Goal: Information Seeking & Learning: Check status

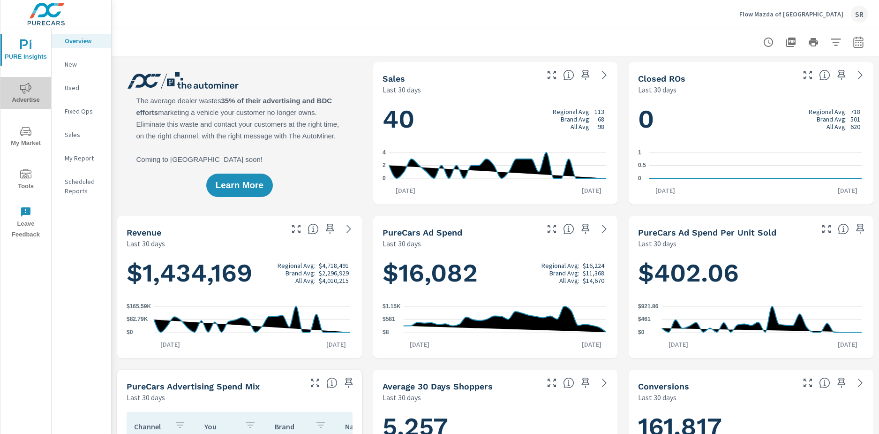
click at [27, 92] on icon "nav menu" at bounding box center [25, 88] width 11 height 11
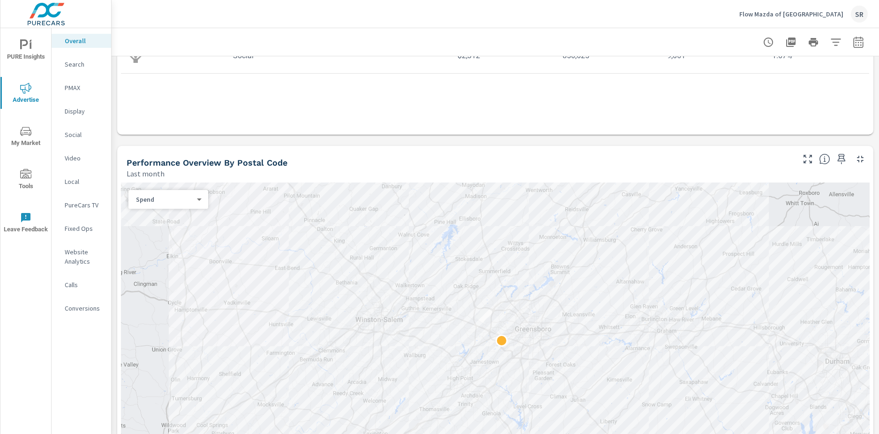
scroll to position [234, 0]
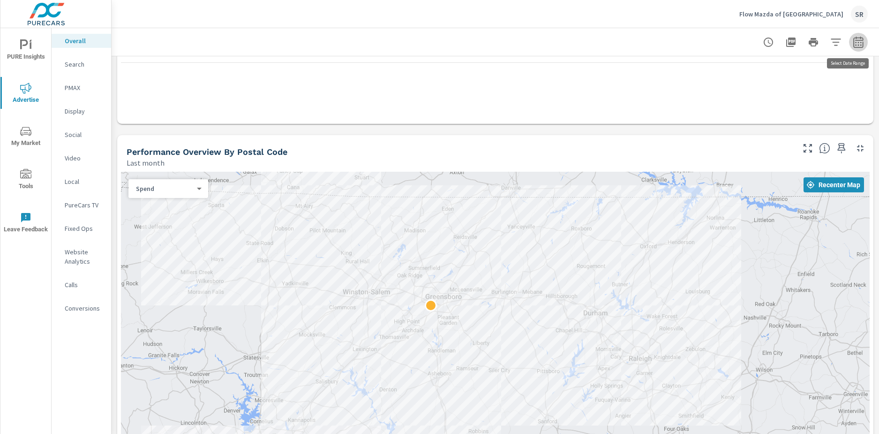
click at [853, 38] on icon "button" at bounding box center [858, 42] width 11 height 11
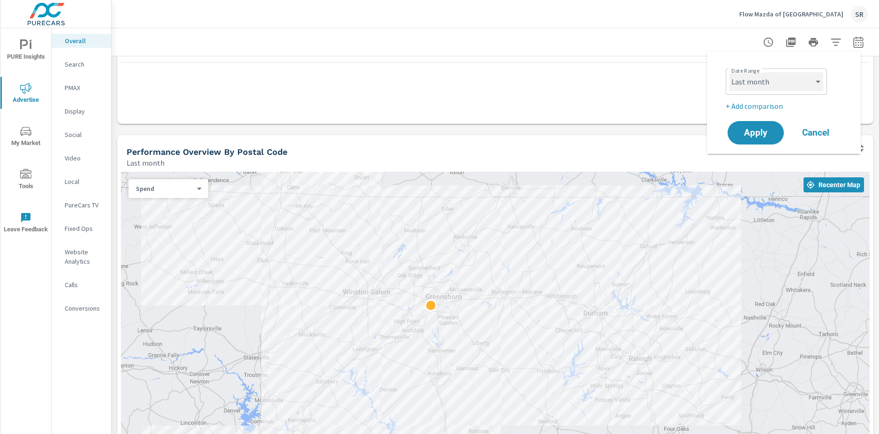
click at [791, 81] on select "Custom [DATE] Last week Last 7 days Last 14 days Last 30 days Last 45 days Last…" at bounding box center [777, 81] width 94 height 19
click at [730, 72] on select "Custom [DATE] Last week Last 7 days Last 14 days Last 30 days Last 45 days Last…" at bounding box center [777, 81] width 94 height 19
select select "Month to date"
click at [746, 135] on span "Apply" at bounding box center [756, 132] width 38 height 9
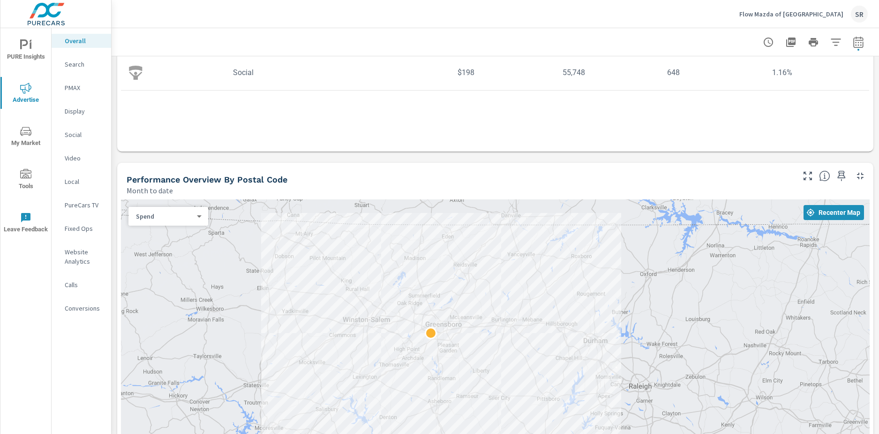
scroll to position [234, 0]
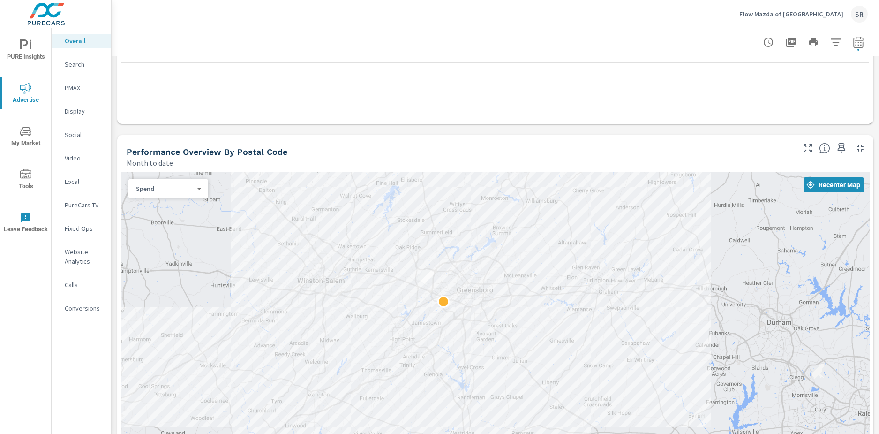
click at [456, 138] on div "Performance Overview By Postal Code Month to date" at bounding box center [456, 151] width 679 height 33
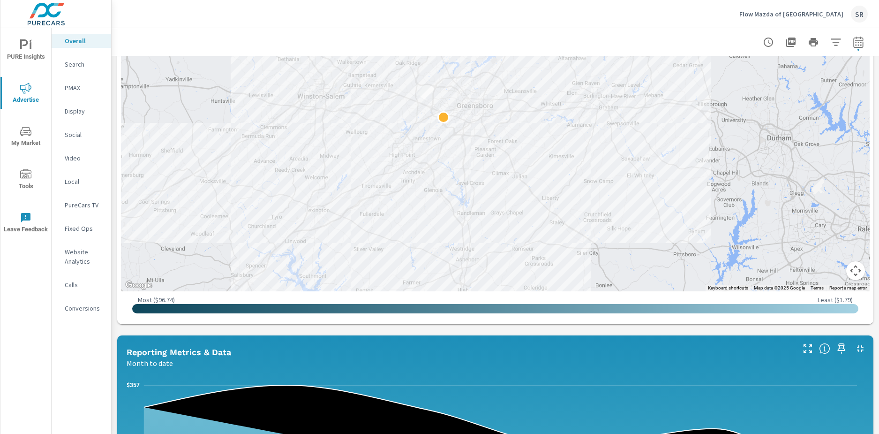
scroll to position [414, 0]
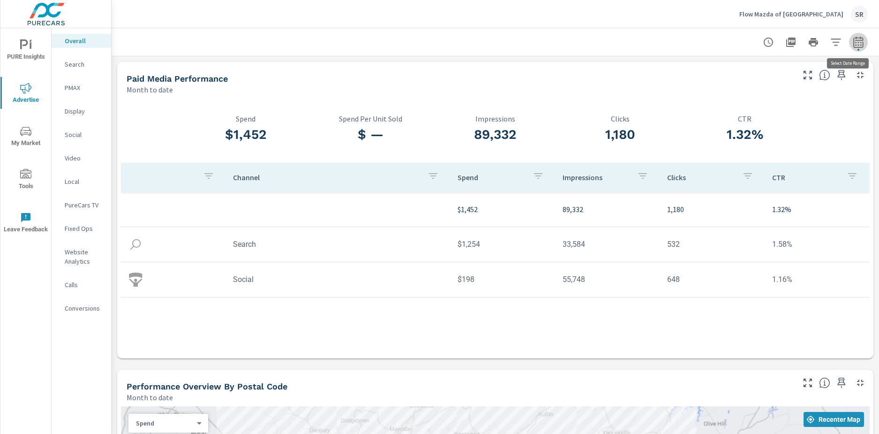
click at [853, 43] on icon "button" at bounding box center [858, 42] width 11 height 11
select select "Month to date"
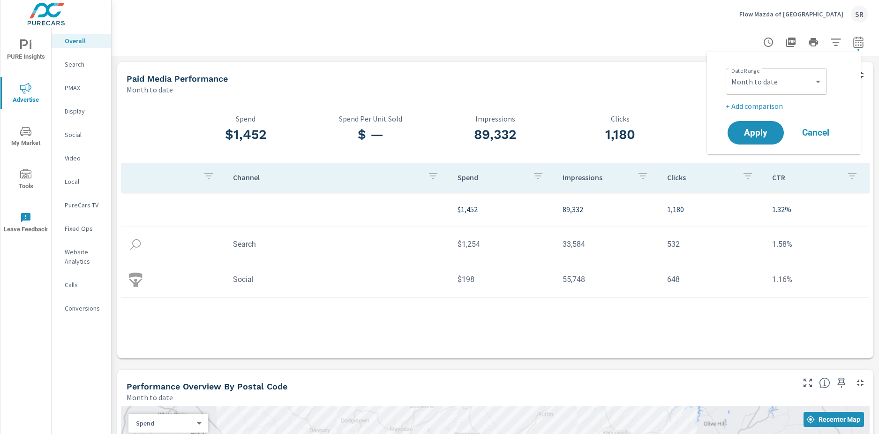
click at [771, 107] on p "+ Add comparison" at bounding box center [786, 105] width 120 height 11
select select "Previous period"
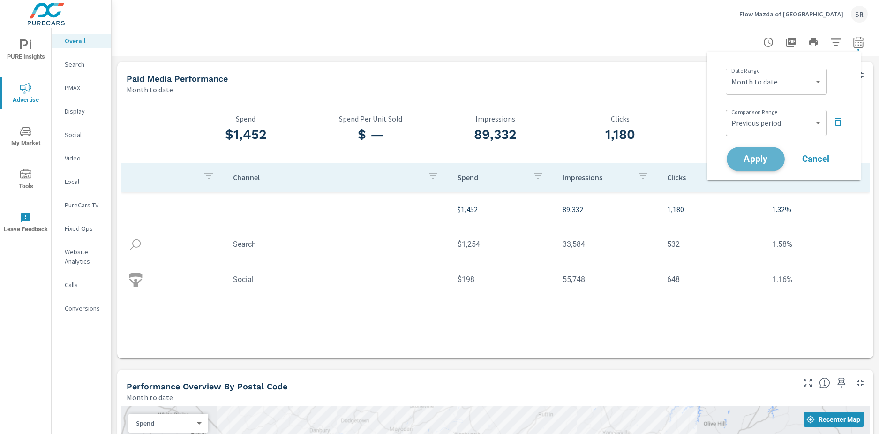
click at [757, 158] on span "Apply" at bounding box center [756, 159] width 38 height 9
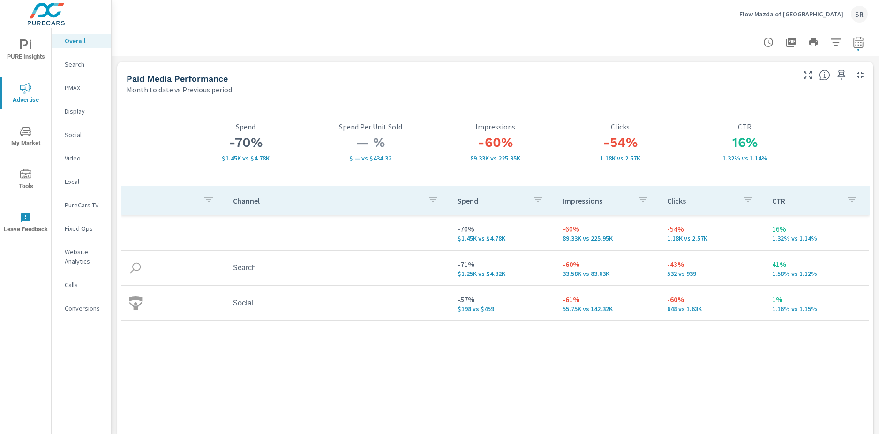
click at [87, 205] on p "PureCars TV" at bounding box center [84, 204] width 39 height 9
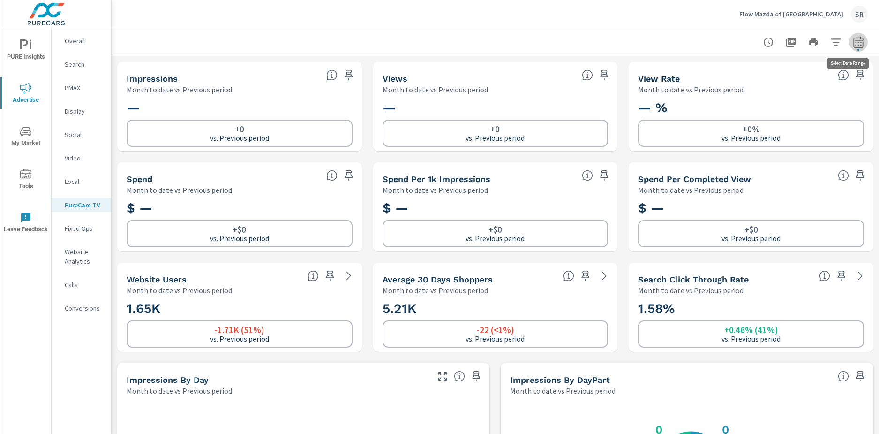
click at [853, 44] on icon "button" at bounding box center [858, 41] width 10 height 11
select select "Month to date"
select select "Previous period"
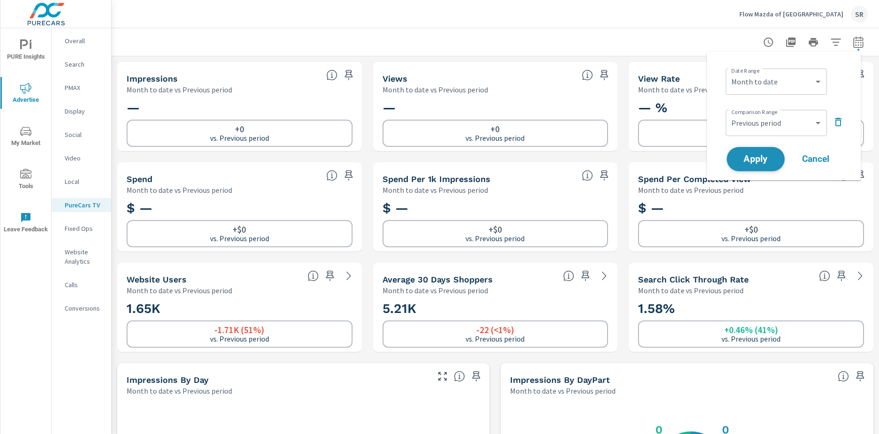
click at [759, 162] on span "Apply" at bounding box center [756, 159] width 38 height 9
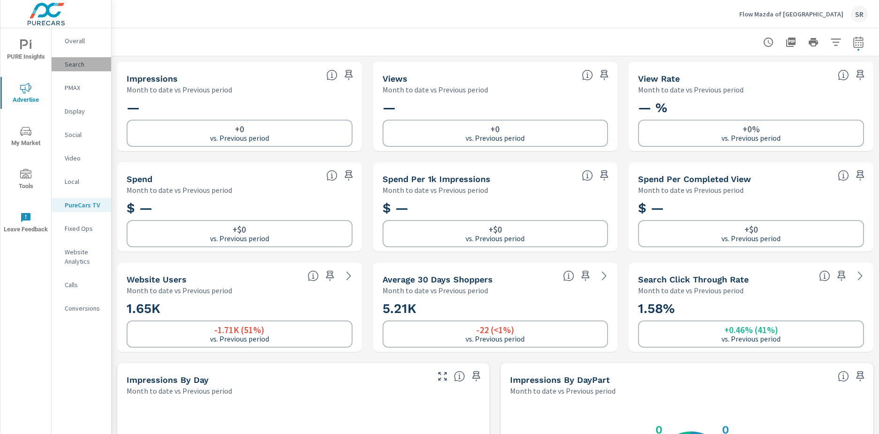
click at [78, 68] on p "Search" at bounding box center [84, 64] width 39 height 9
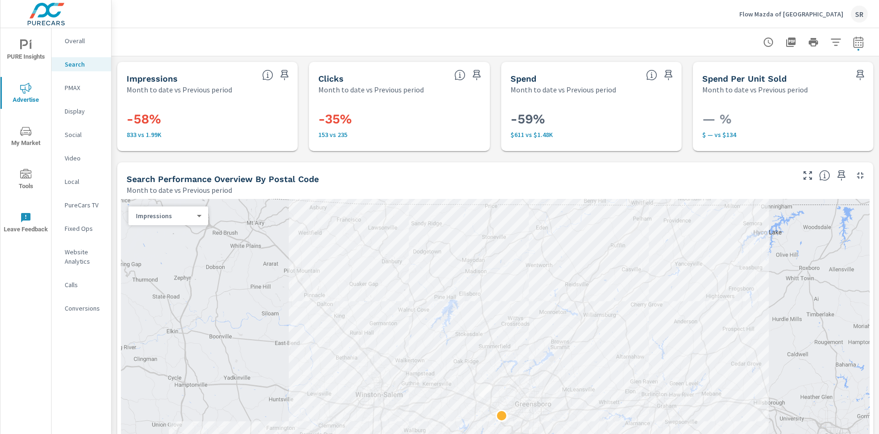
click at [75, 88] on p "PMAX" at bounding box center [84, 87] width 39 height 9
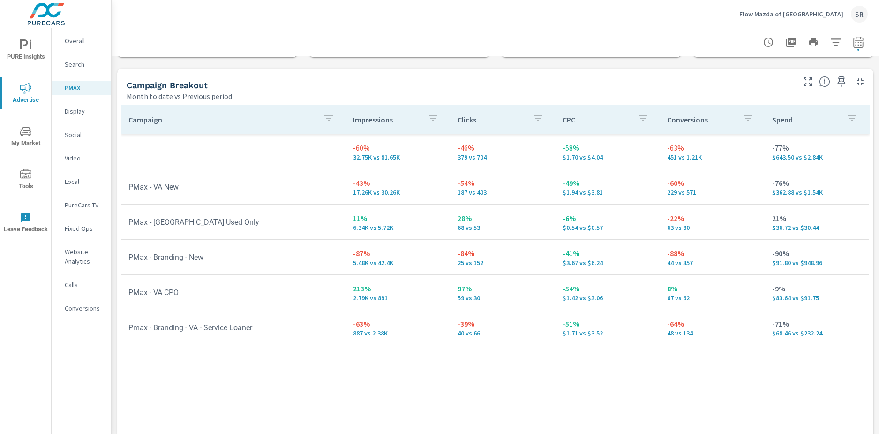
scroll to position [47, 0]
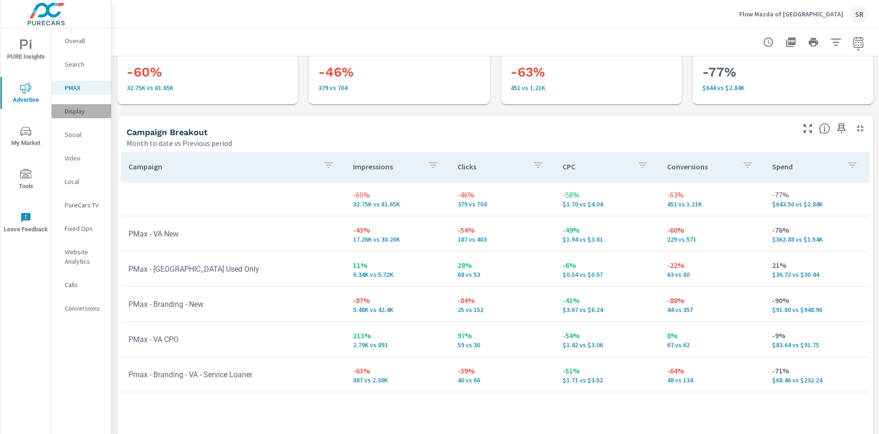
click at [77, 111] on p "Display" at bounding box center [84, 110] width 39 height 9
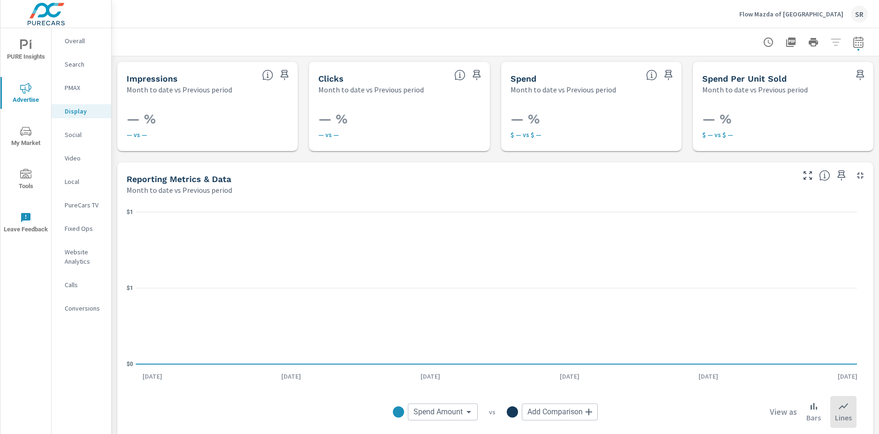
click at [70, 136] on p "Social" at bounding box center [84, 134] width 39 height 9
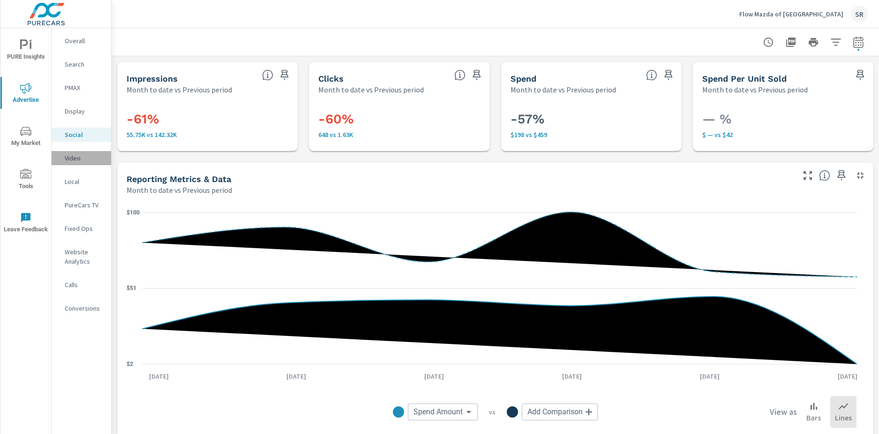
click at [71, 158] on p "Video" at bounding box center [84, 157] width 39 height 9
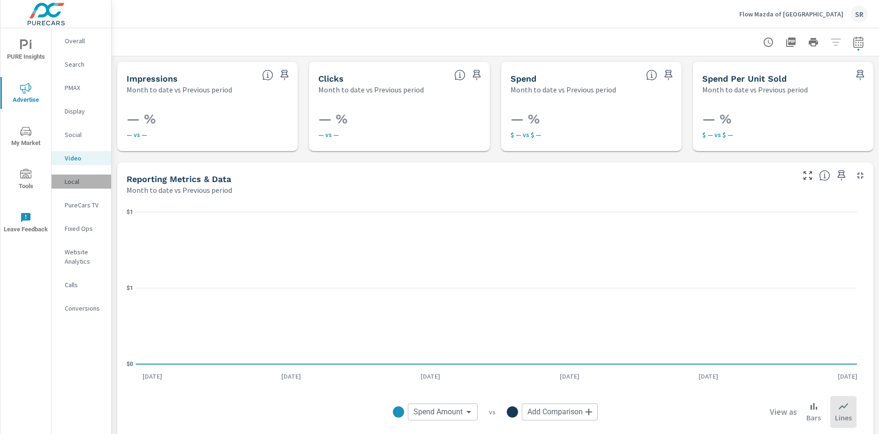
click at [71, 180] on p "Local" at bounding box center [84, 181] width 39 height 9
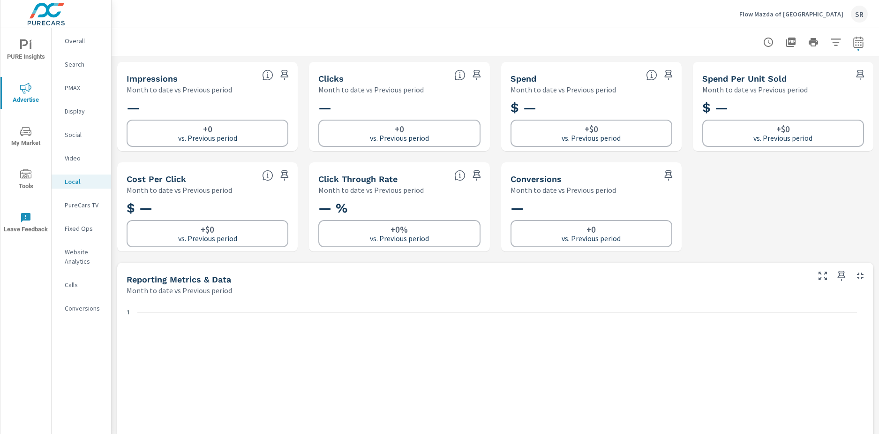
click at [66, 225] on p "Fixed Ops" at bounding box center [84, 228] width 39 height 9
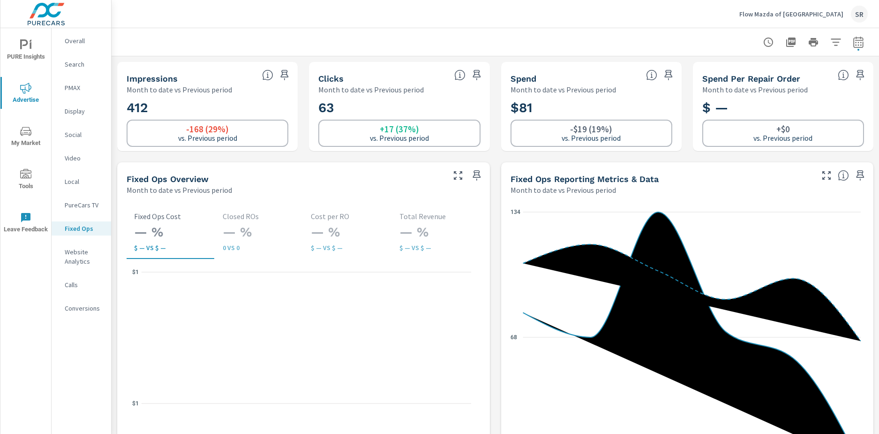
click at [87, 257] on p "Website Analytics" at bounding box center [84, 256] width 39 height 19
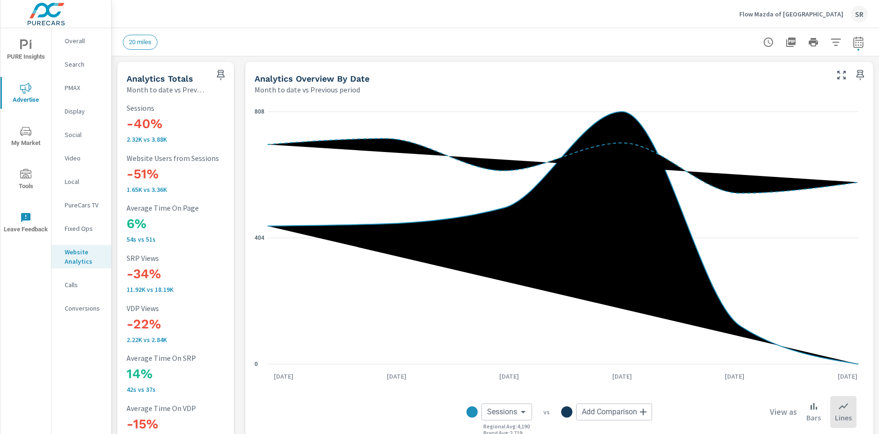
click at [138, 40] on span "20 miles" at bounding box center [140, 41] width 34 height 7
click at [83, 311] on p "Conversions" at bounding box center [84, 307] width 39 height 9
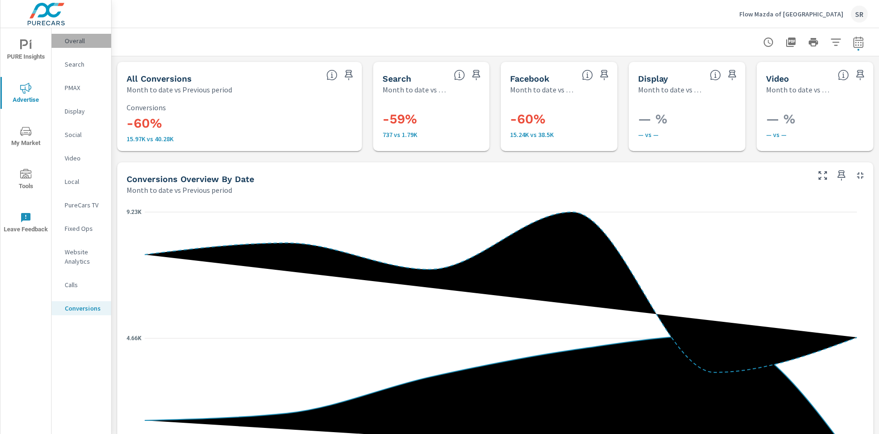
click at [70, 42] on p "Overall" at bounding box center [84, 40] width 39 height 9
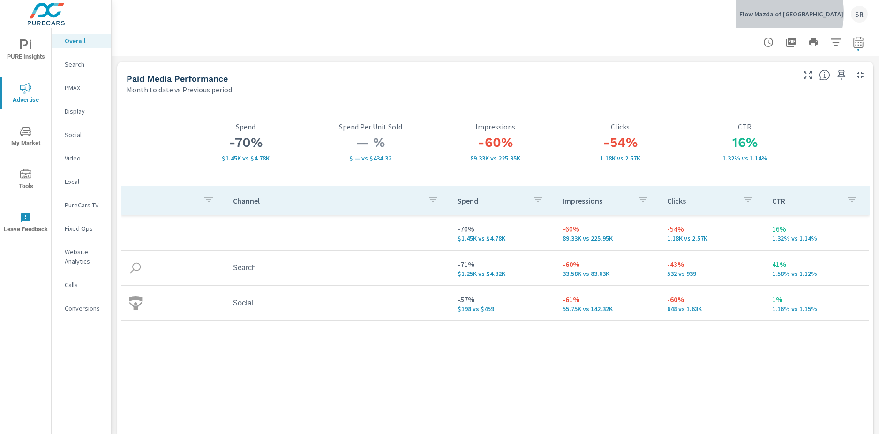
click at [787, 13] on p "Flow Mazda of [GEOGRAPHIC_DATA]" at bounding box center [791, 14] width 104 height 8
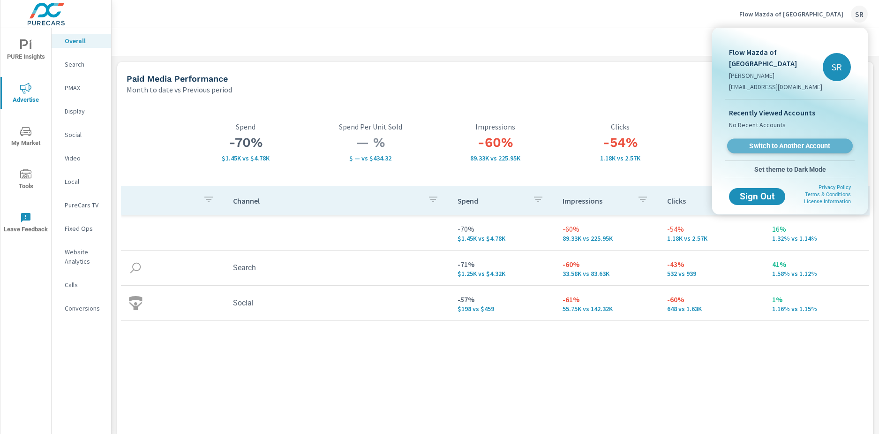
click at [765, 142] on span "Switch to Another Account" at bounding box center [789, 146] width 115 height 9
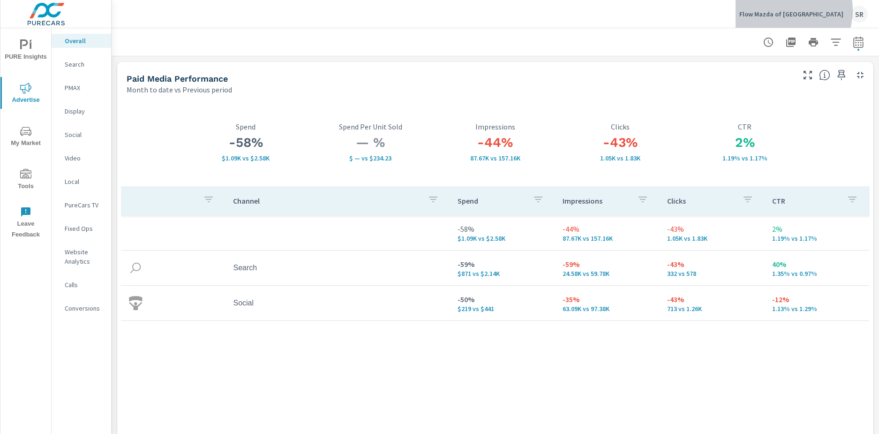
click at [803, 10] on p "Flow Mazda of Charlottesville" at bounding box center [791, 14] width 104 height 8
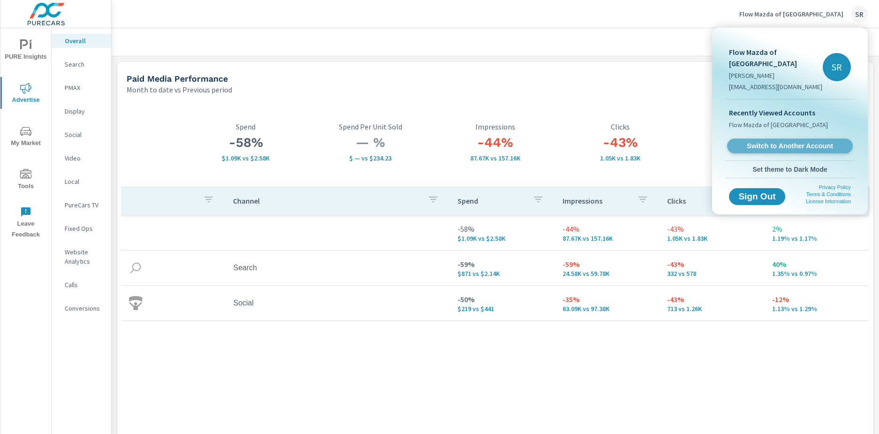
click at [784, 148] on span "Switch to Another Account" at bounding box center [789, 146] width 115 height 9
